Goal: Task Accomplishment & Management: Manage account settings

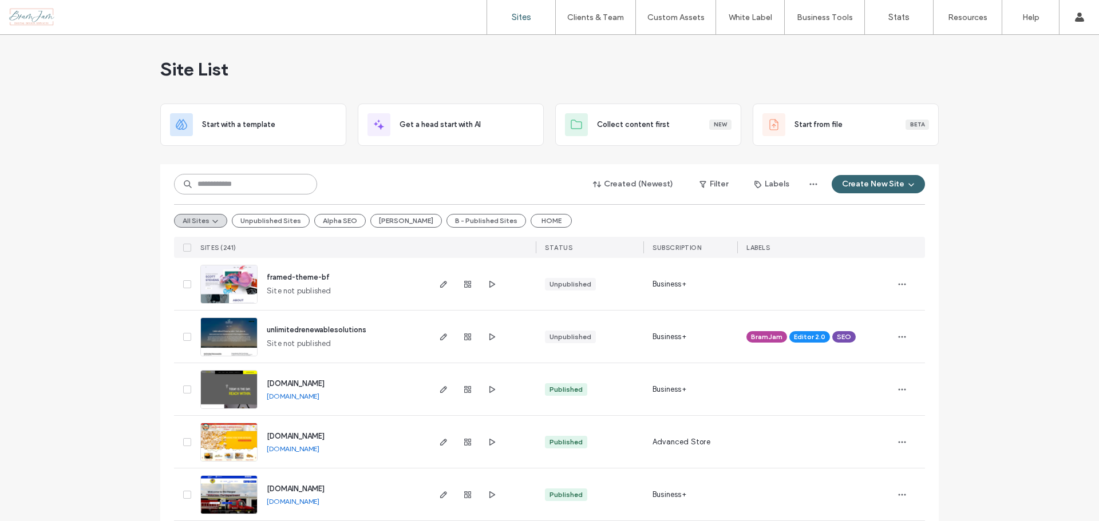
click at [291, 182] on input at bounding box center [245, 184] width 143 height 21
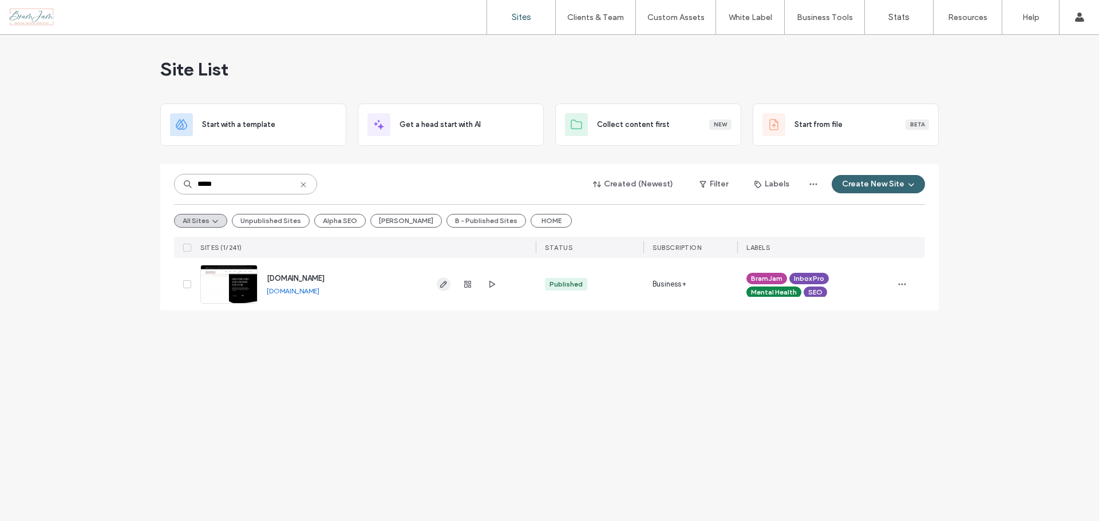
type input "*****"
click at [441, 284] on icon "button" at bounding box center [443, 284] width 9 height 9
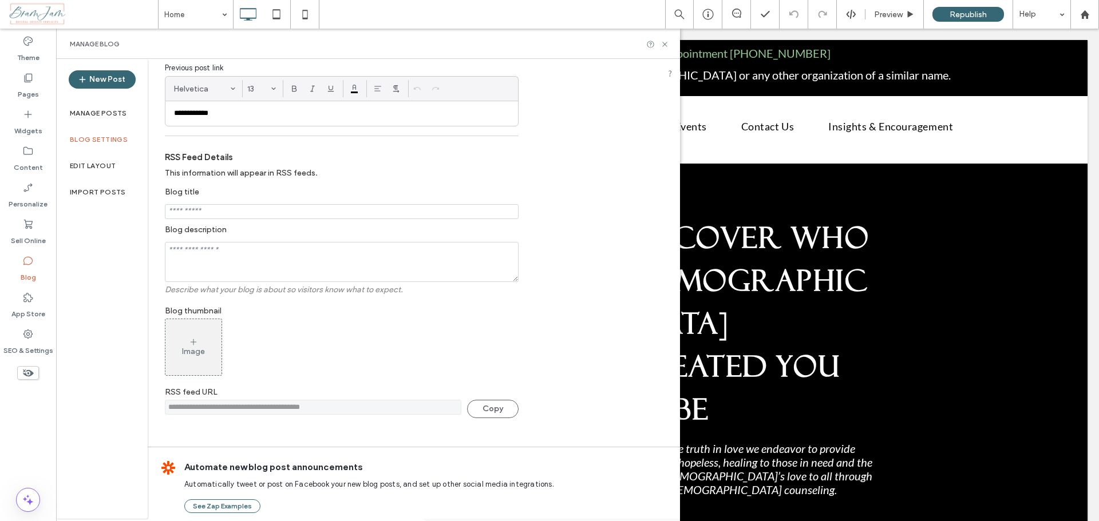
scroll to position [222, 0]
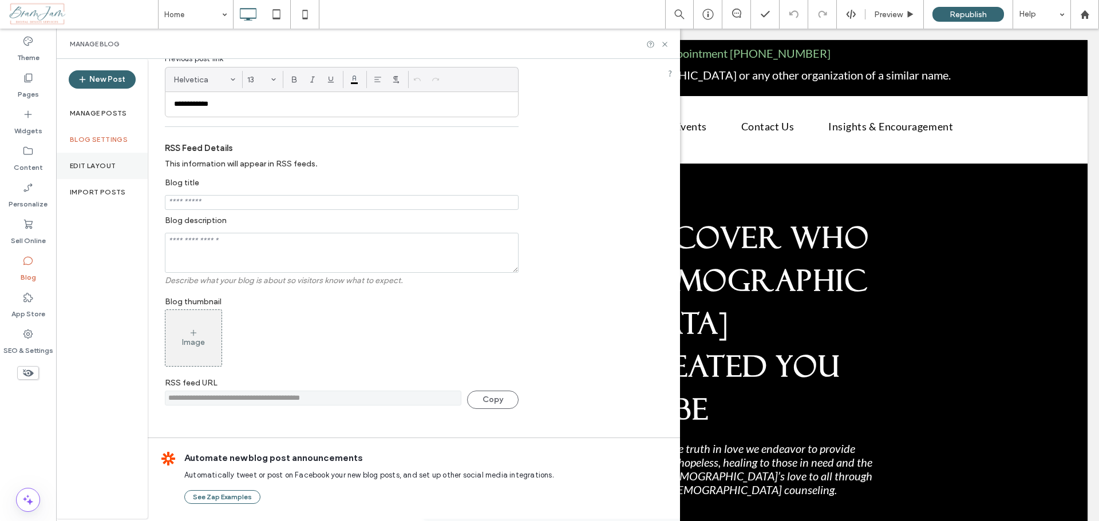
click at [110, 165] on label "Edit Layout" at bounding box center [93, 166] width 46 height 8
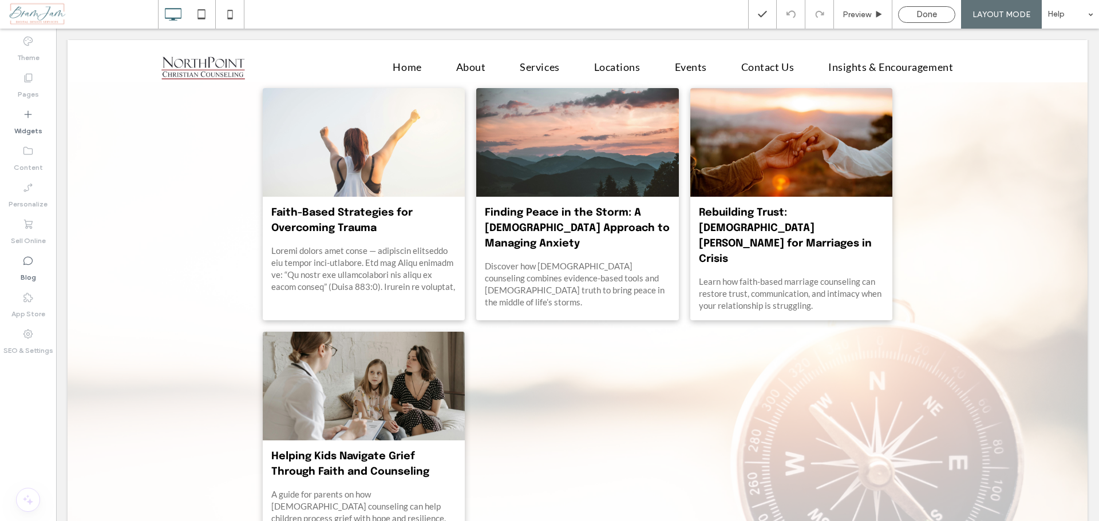
scroll to position [570, 0]
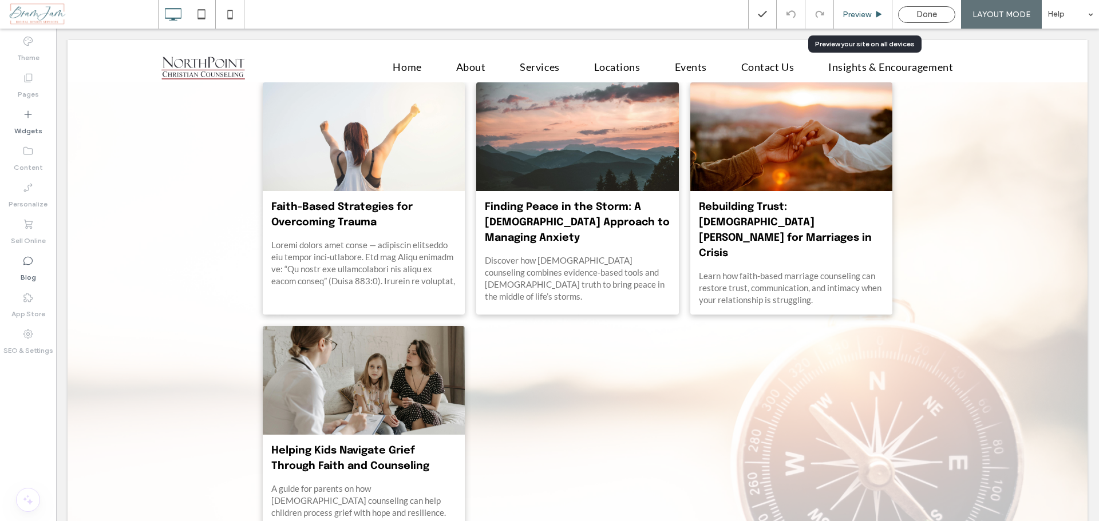
click at [854, 13] on span "Preview" at bounding box center [856, 15] width 29 height 10
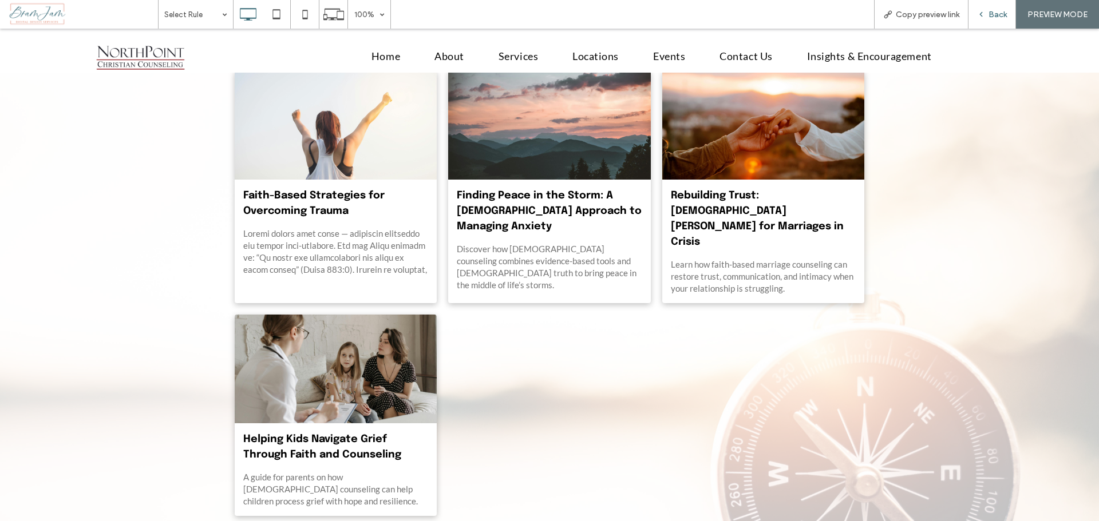
click at [994, 17] on span "Back" at bounding box center [997, 15] width 18 height 10
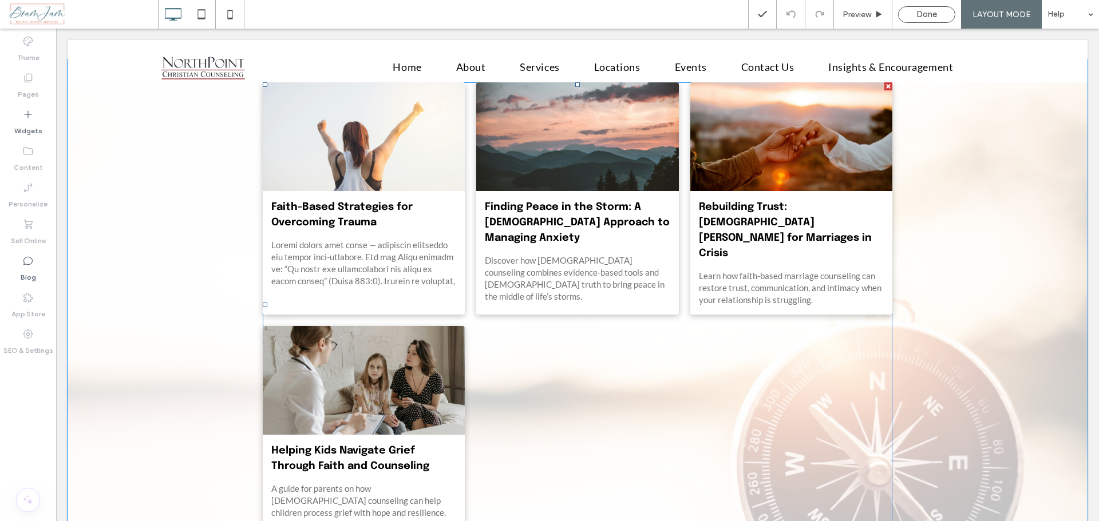
click at [347, 137] on div at bounding box center [363, 137] width 215 height 115
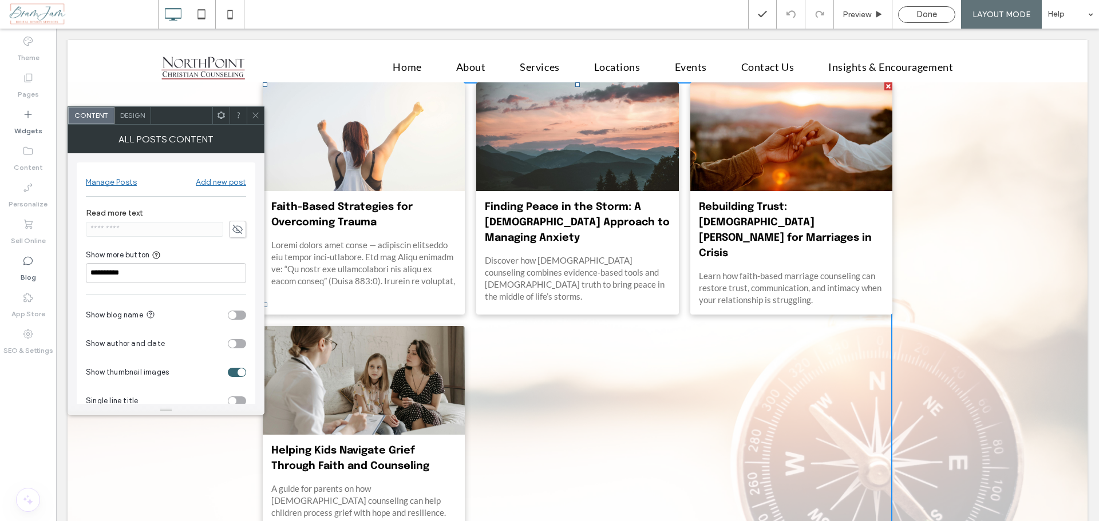
click at [347, 138] on div at bounding box center [363, 137] width 215 height 115
click at [244, 345] on div "toggle" at bounding box center [237, 343] width 18 height 9
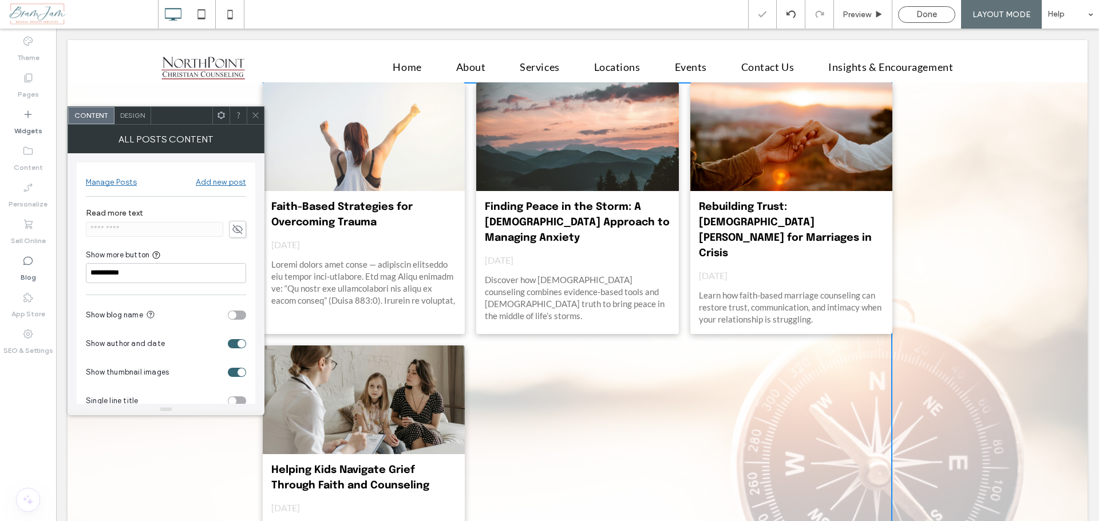
click at [231, 345] on div "toggle" at bounding box center [237, 343] width 18 height 9
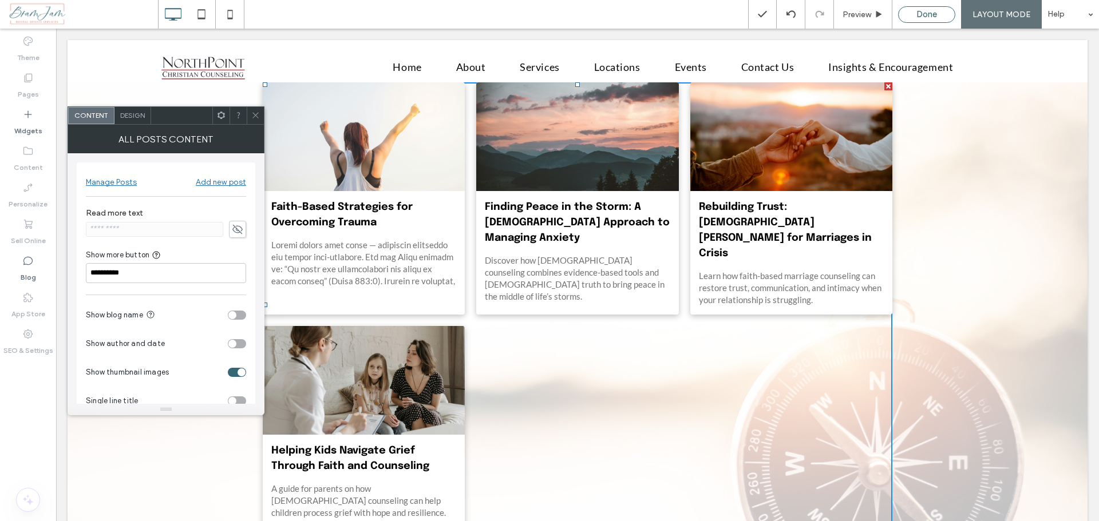
click at [936, 16] on span "Done" at bounding box center [926, 14] width 21 height 10
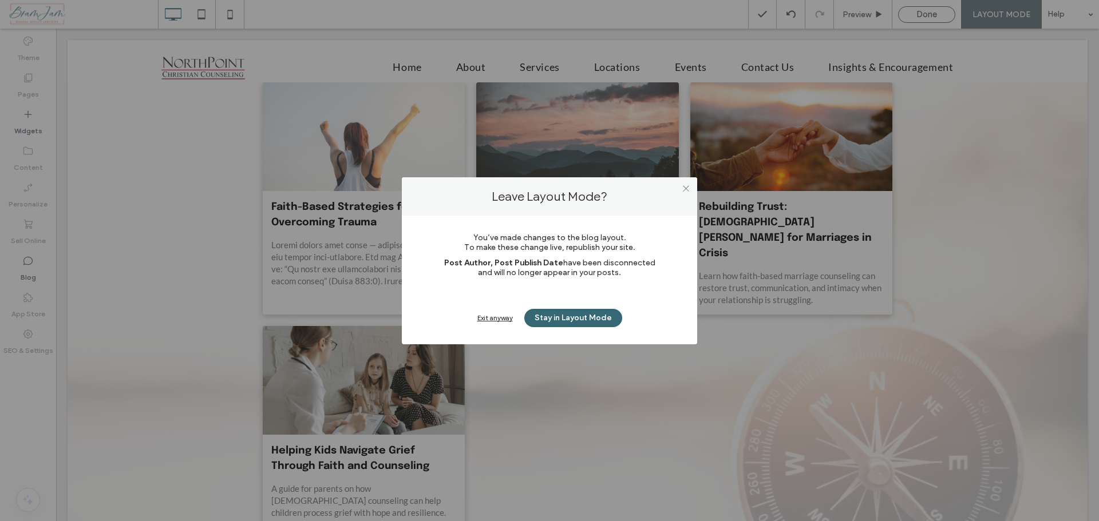
click at [503, 316] on div "Exit anyway" at bounding box center [494, 318] width 35 height 9
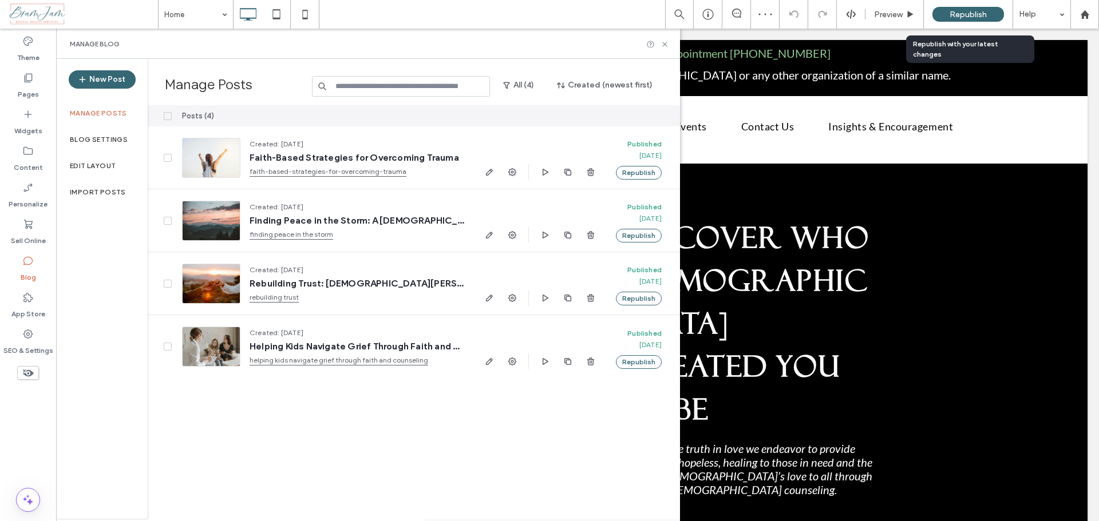
click at [950, 15] on span "Republish" at bounding box center [967, 15] width 37 height 10
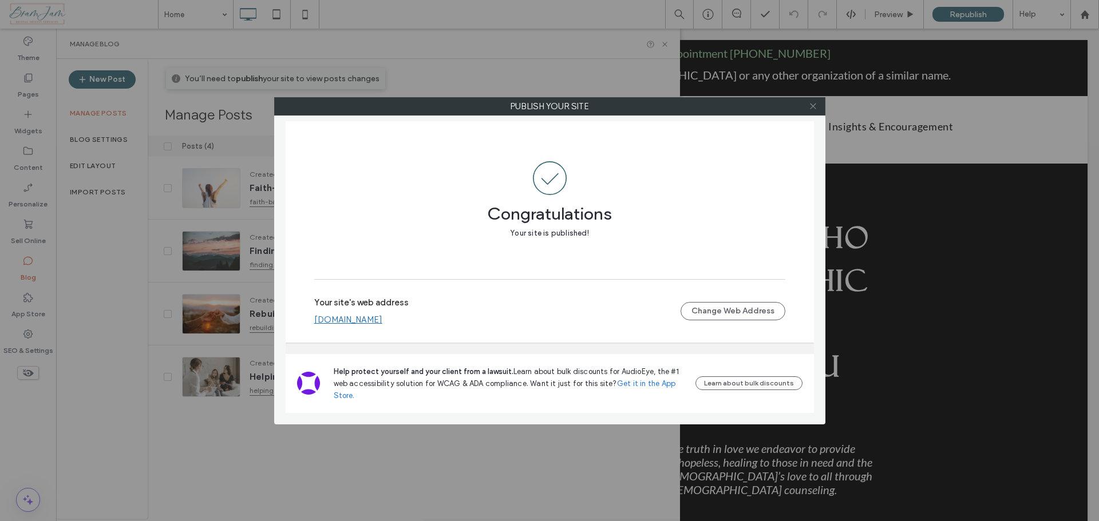
click at [815, 105] on icon at bounding box center [812, 106] width 9 height 9
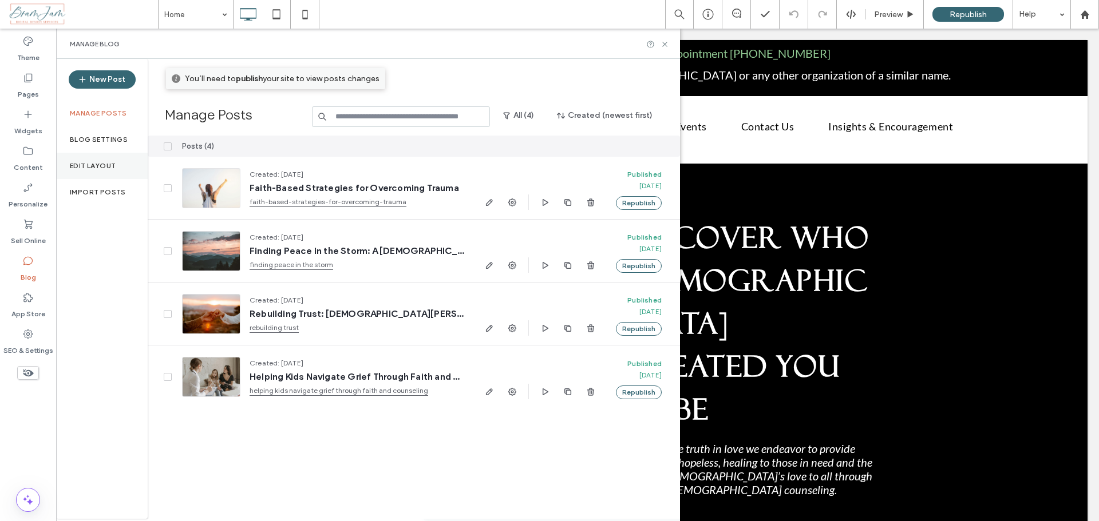
click at [74, 162] on label "Edit Layout" at bounding box center [93, 166] width 46 height 8
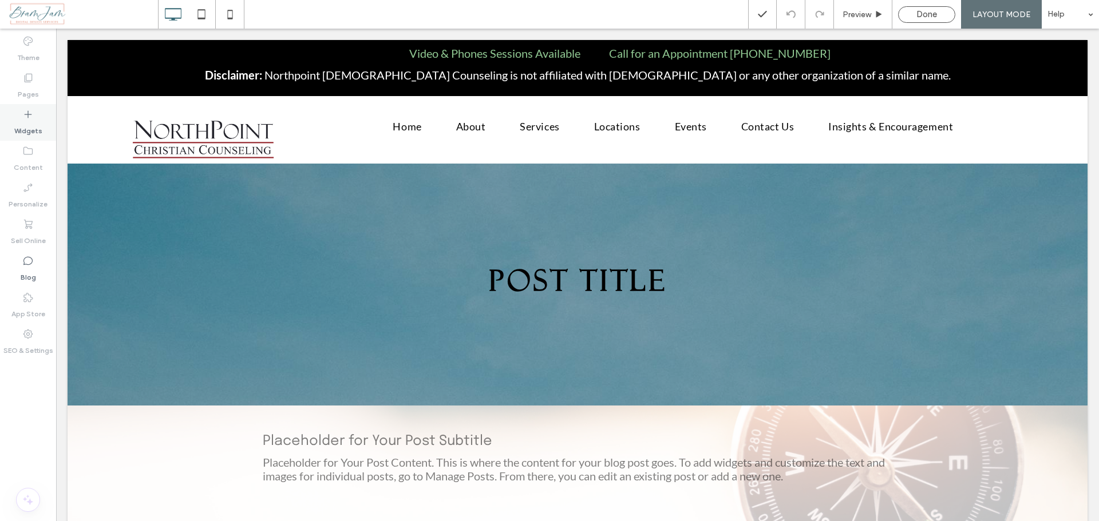
click at [26, 135] on label "Widgets" at bounding box center [28, 128] width 28 height 16
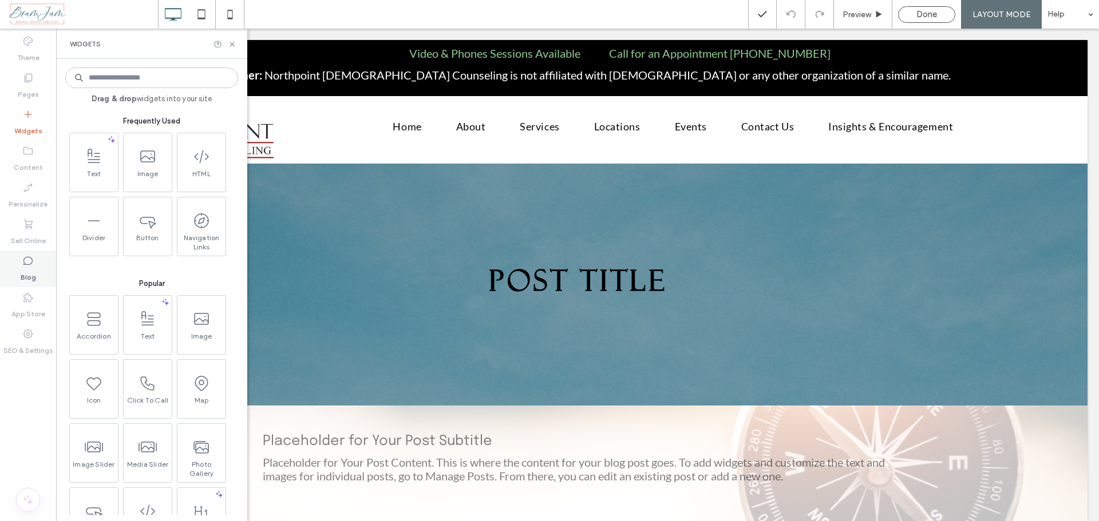
click at [23, 265] on icon at bounding box center [27, 260] width 11 height 11
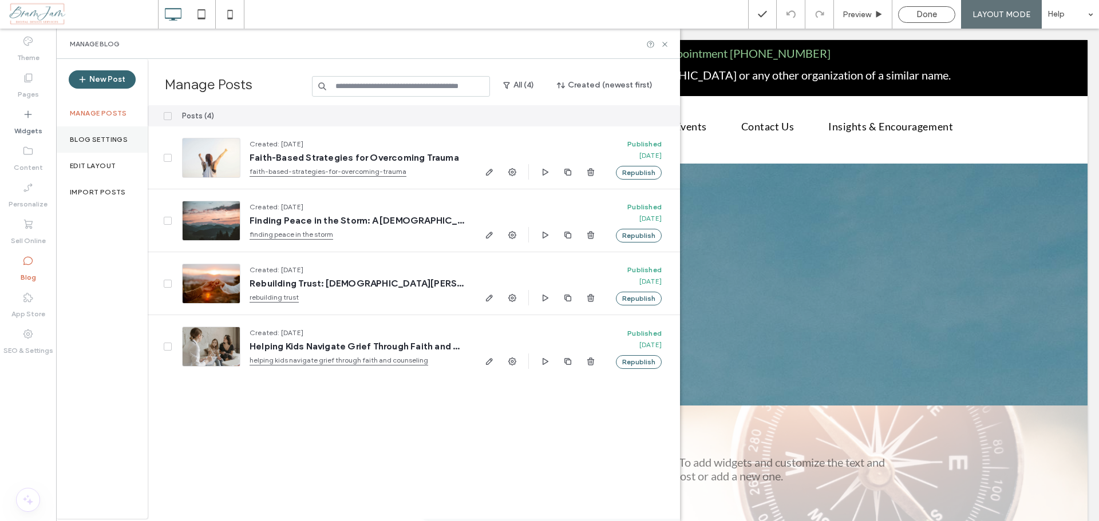
click at [89, 140] on label "Blog Settings" at bounding box center [99, 140] width 58 height 8
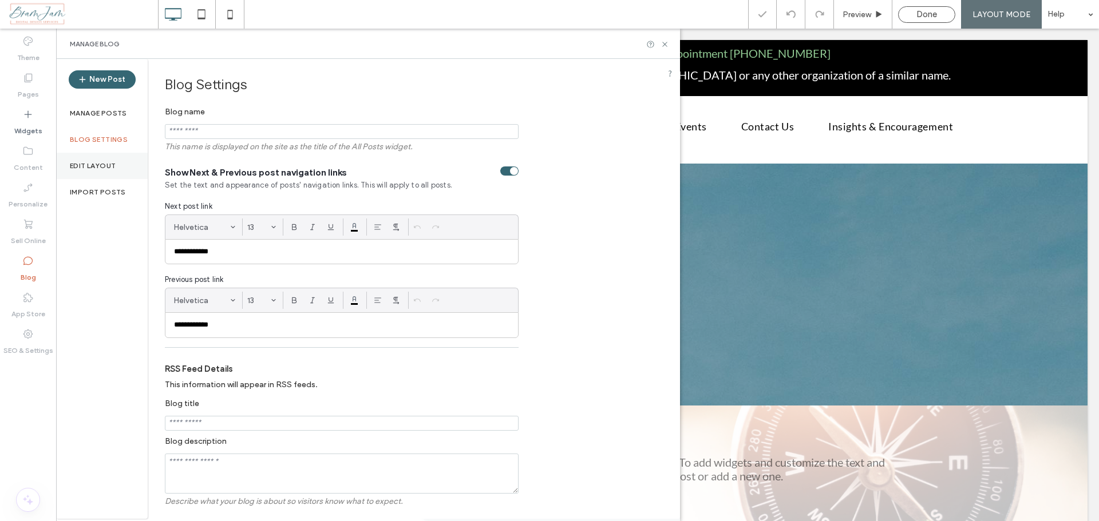
click at [90, 166] on label "Edit Layout" at bounding box center [93, 166] width 46 height 8
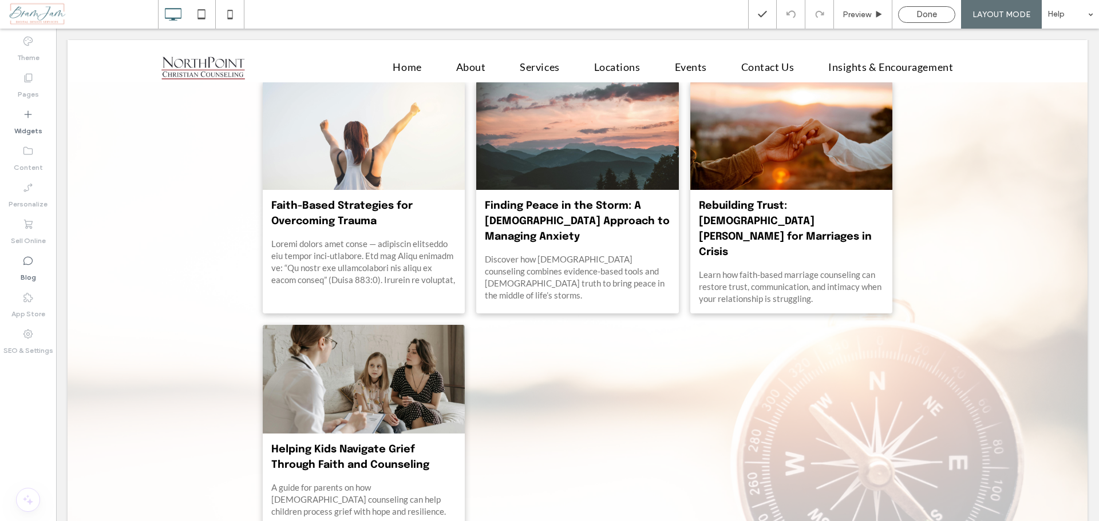
scroll to position [572, 0]
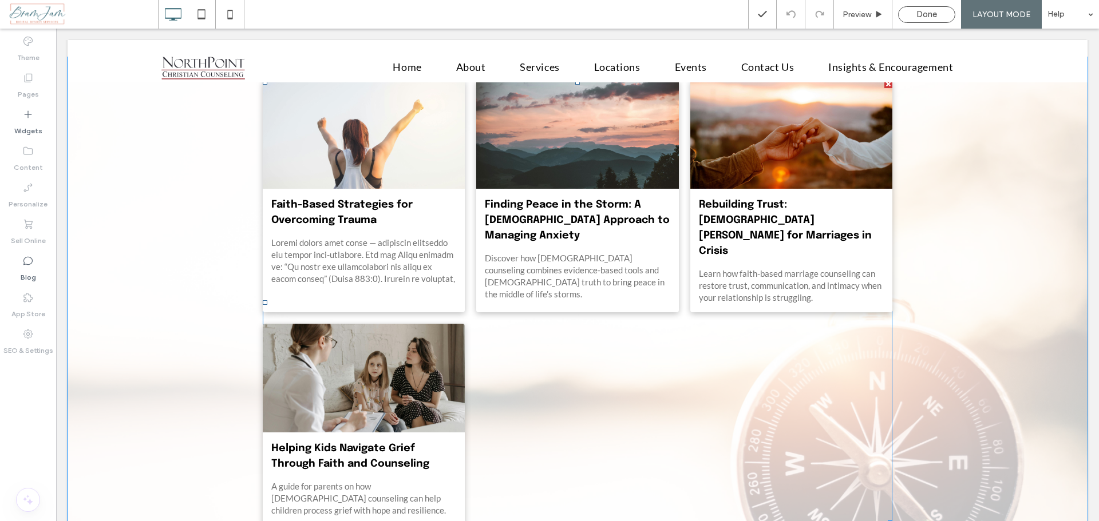
click at [290, 180] on div at bounding box center [363, 134] width 215 height 115
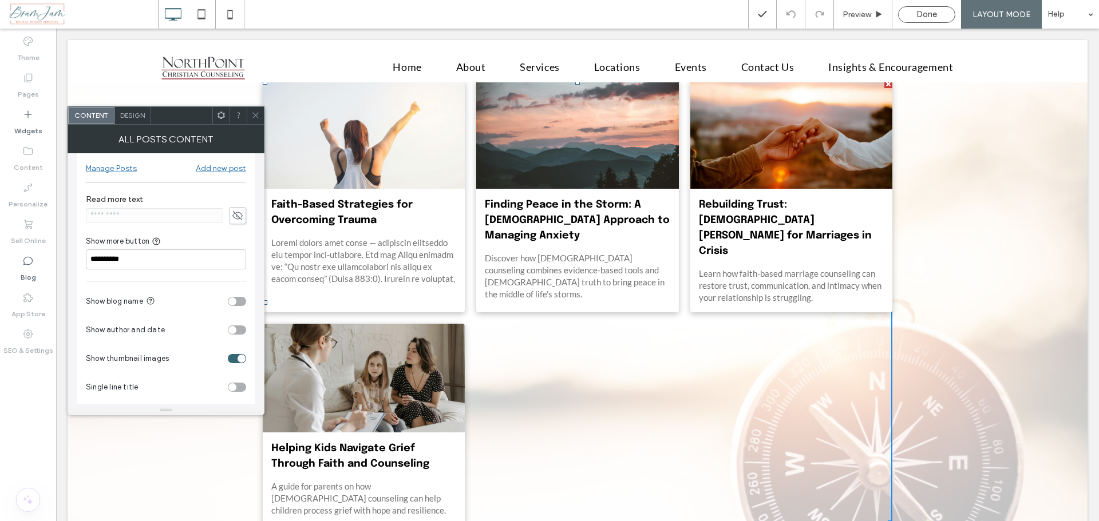
scroll to position [9, 0]
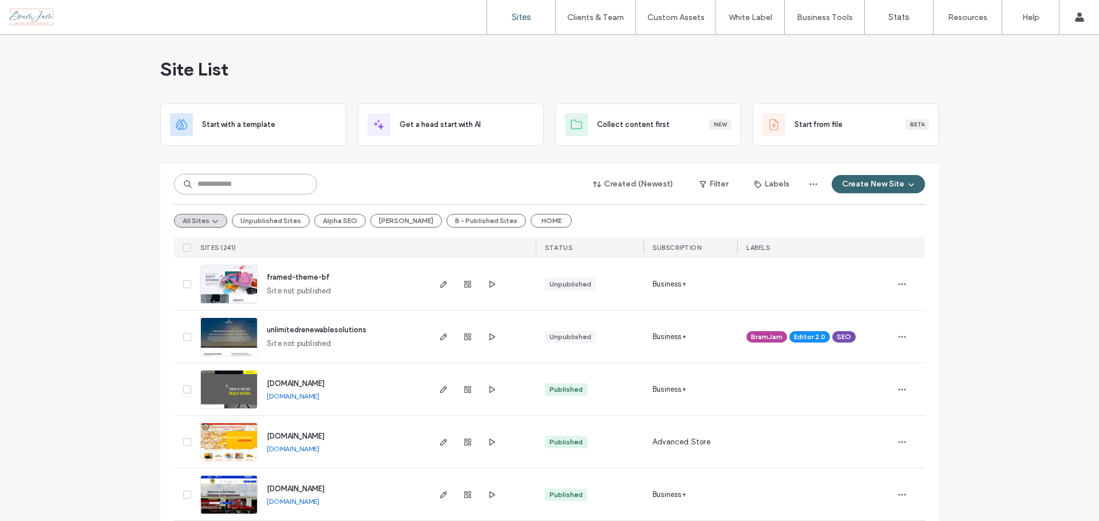
click at [219, 179] on input at bounding box center [245, 184] width 143 height 21
type input "***"
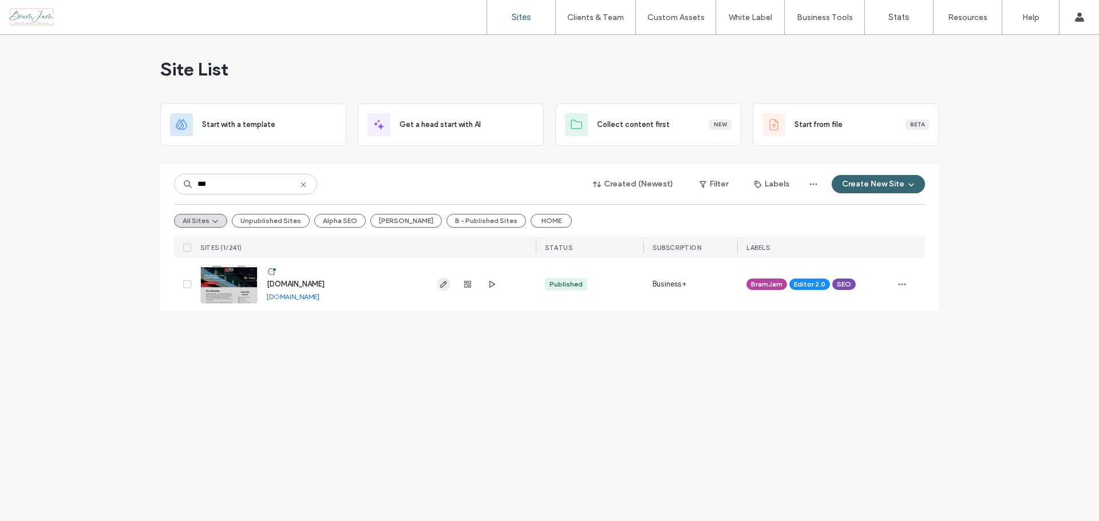
click at [439, 284] on icon "button" at bounding box center [443, 284] width 9 height 9
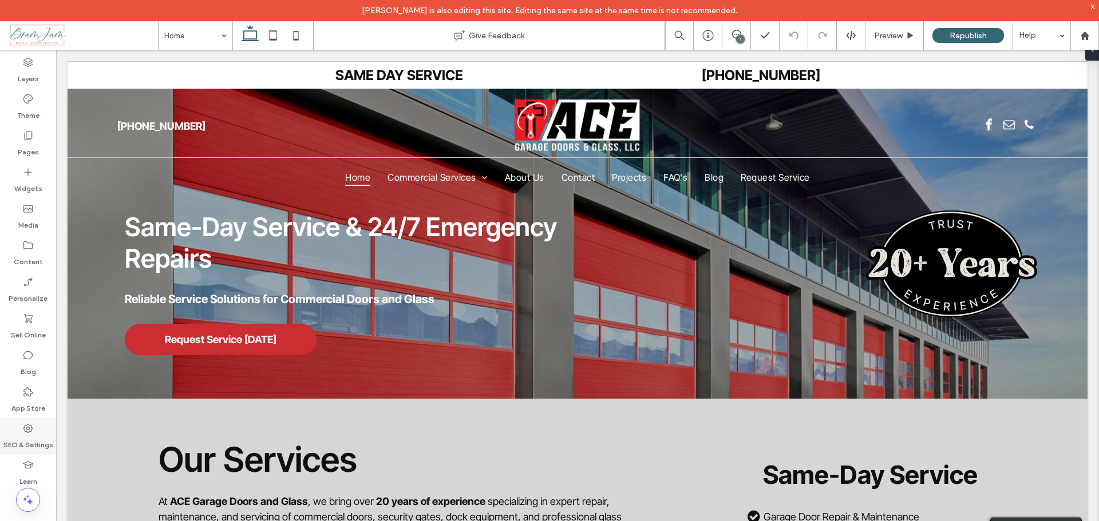
click at [31, 431] on use at bounding box center [27, 428] width 9 height 9
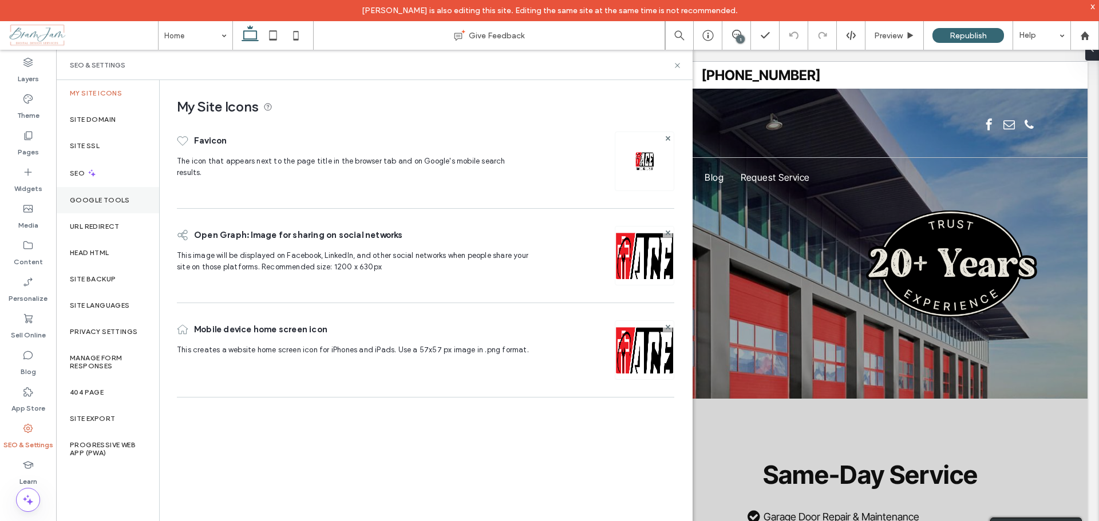
click at [85, 200] on label "Google Tools" at bounding box center [100, 200] width 60 height 8
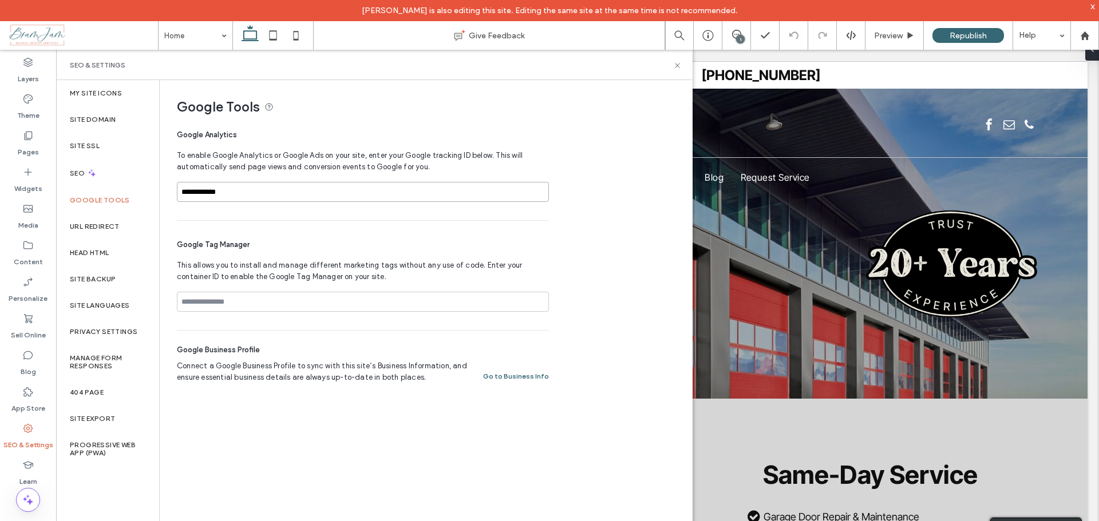
click at [306, 187] on input "**********" at bounding box center [363, 192] width 372 height 20
click at [260, 304] on input at bounding box center [363, 302] width 372 height 20
